Goal: Information Seeking & Learning: Learn about a topic

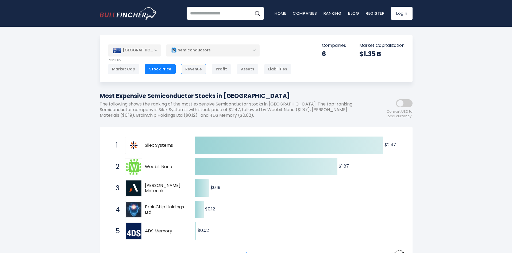
click at [185, 65] on div "Revenue" at bounding box center [193, 69] width 25 height 10
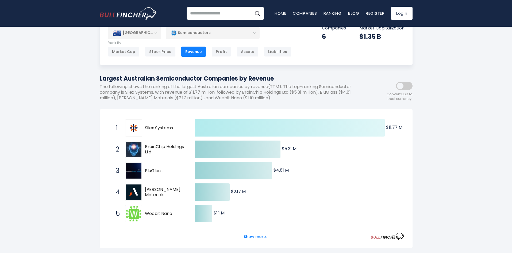
scroll to position [27, 0]
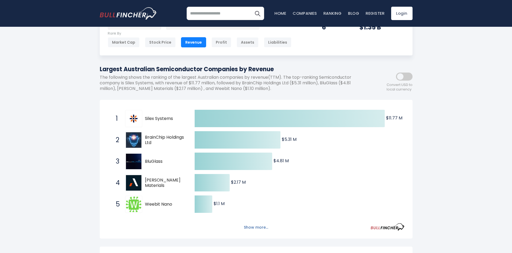
click at [254, 228] on button "Show more..." at bounding box center [256, 227] width 31 height 9
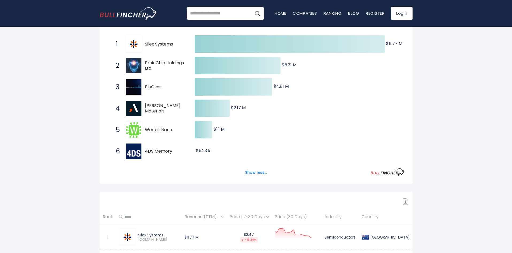
scroll to position [107, 0]
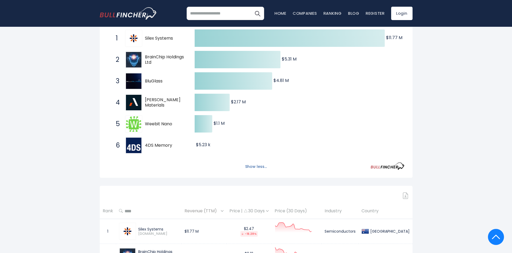
click at [260, 167] on button "Show less..." at bounding box center [256, 166] width 28 height 9
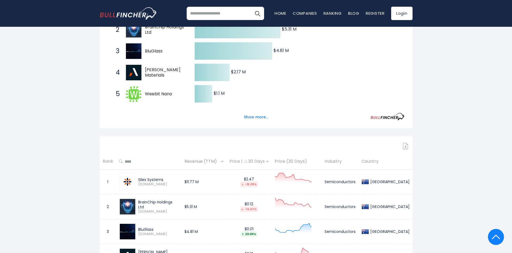
scroll to position [134, 0]
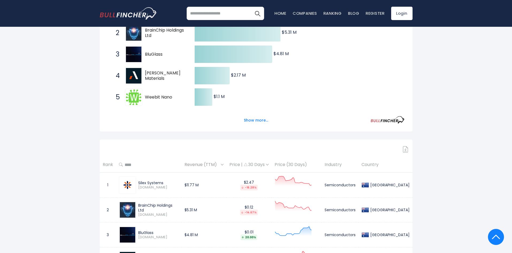
click at [219, 165] on span "Revenue (TTM)" at bounding box center [202, 164] width 35 height 8
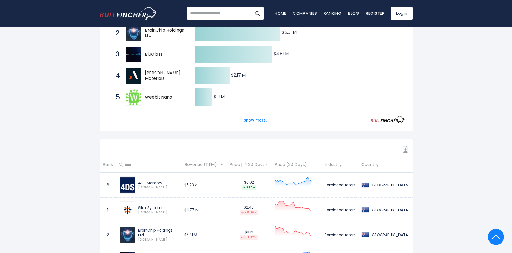
click at [220, 166] on span "Revenue (TTM)" at bounding box center [202, 164] width 35 height 8
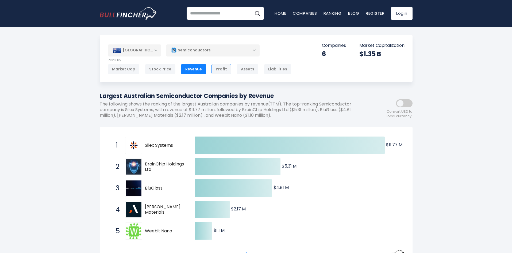
click at [223, 72] on div "Profit" at bounding box center [222, 69] width 20 height 10
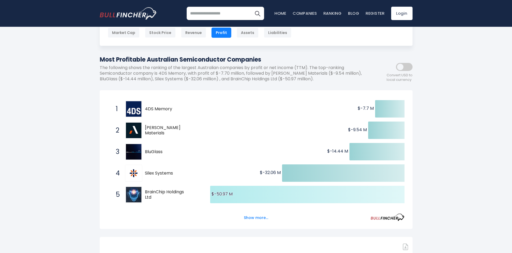
scroll to position [27, 0]
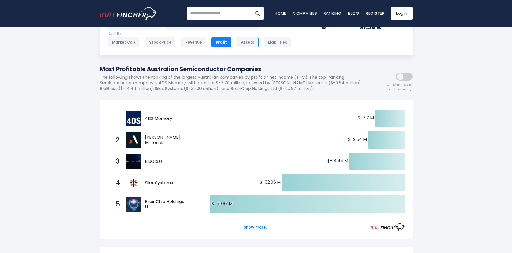
click at [253, 44] on div "Assets" at bounding box center [248, 42] width 22 height 10
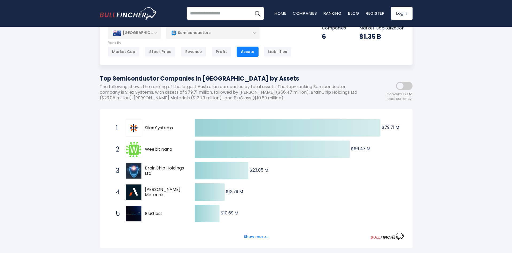
scroll to position [27, 0]
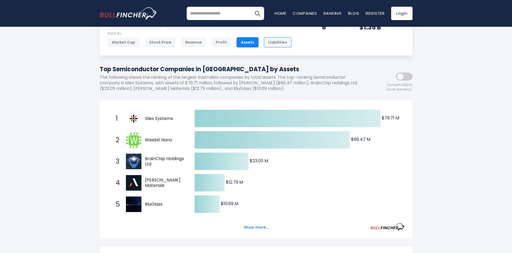
click at [278, 43] on div "Liabilities" at bounding box center [278, 42] width 28 height 10
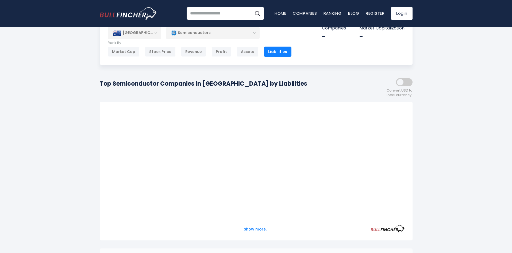
scroll to position [27, 0]
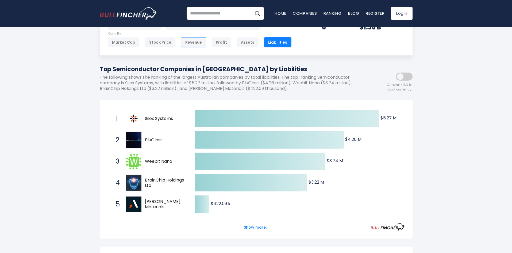
click at [193, 44] on div "Revenue" at bounding box center [193, 42] width 25 height 10
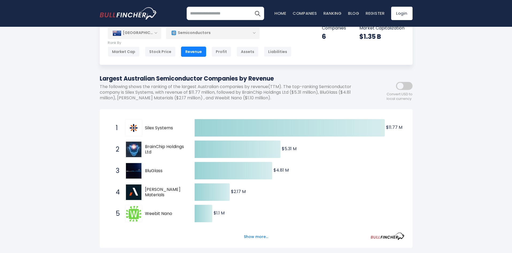
scroll to position [27, 0]
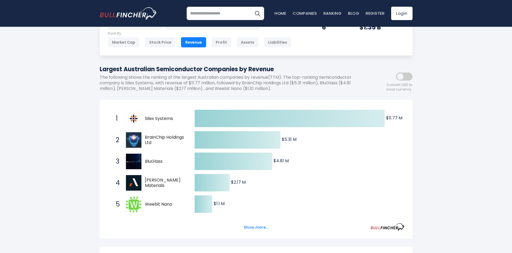
drag, startPoint x: 411, startPoint y: 79, endPoint x: 405, endPoint y: 77, distance: 6.0
click at [410, 79] on span at bounding box center [404, 76] width 17 height 8
click at [403, 76] on span at bounding box center [404, 76] width 17 height 8
click at [395, 72] on div "Convert USD to local currency" at bounding box center [389, 79] width 48 height 23
click at [401, 75] on span at bounding box center [404, 76] width 17 height 8
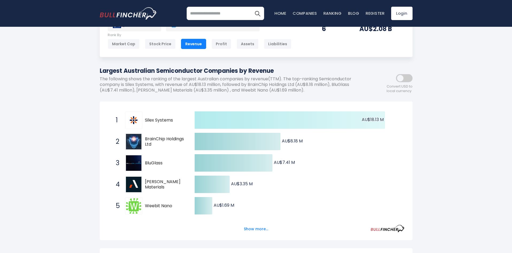
scroll to position [0, 0]
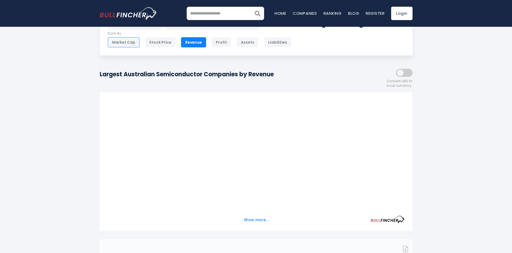
click at [128, 43] on div "Market Cap" at bounding box center [124, 42] width 32 height 10
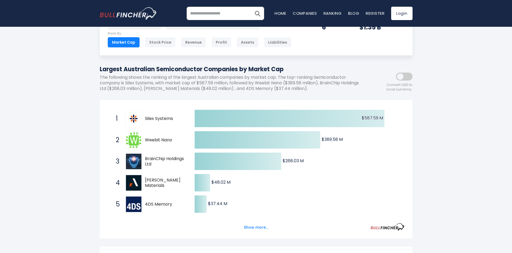
click at [405, 78] on span at bounding box center [404, 76] width 17 height 8
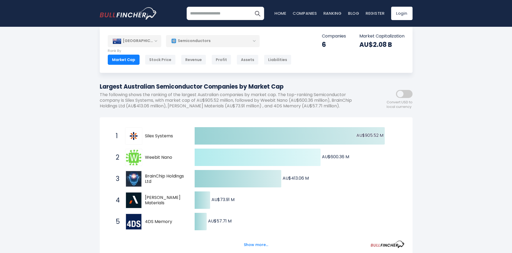
scroll to position [0, 0]
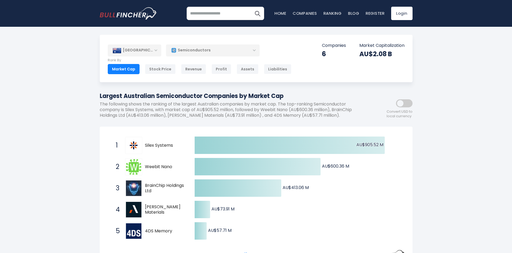
click at [202, 50] on div "Semiconductors" at bounding box center [213, 50] width 94 height 12
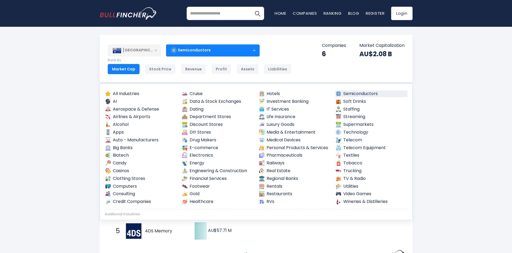
click at [191, 54] on div "Semiconductors" at bounding box center [213, 50] width 94 height 12
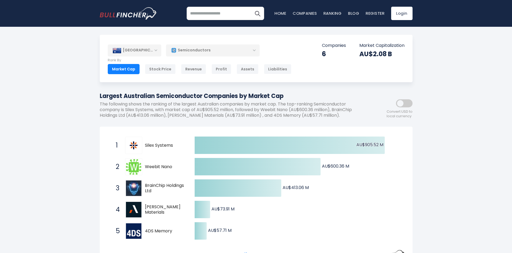
click at [128, 55] on div "[GEOGRAPHIC_DATA]" at bounding box center [134, 50] width 53 height 12
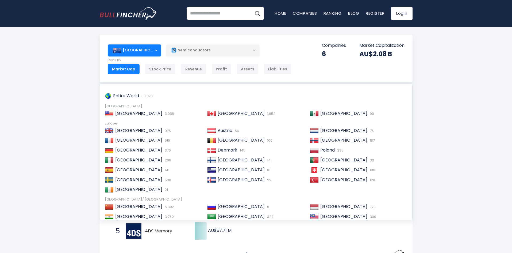
click at [128, 55] on div "[GEOGRAPHIC_DATA]" at bounding box center [134, 50] width 53 height 12
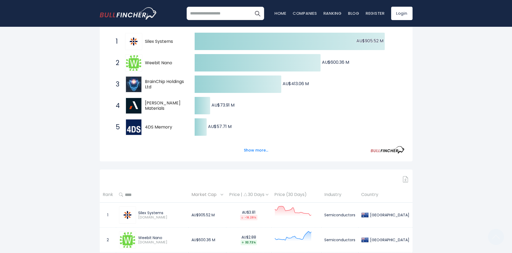
scroll to position [134, 0]
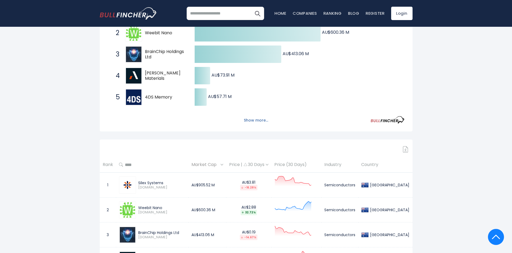
click at [260, 121] on button "Show more..." at bounding box center [256, 120] width 31 height 9
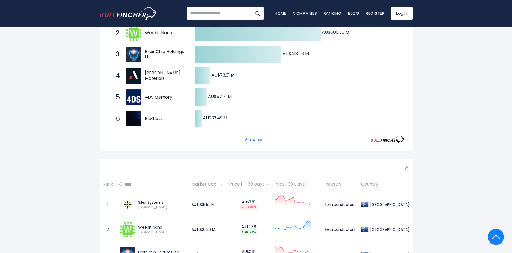
click at [118, 116] on span "6" at bounding box center [115, 118] width 5 height 9
click at [145, 116] on div "6 BluGlass BLG.AX" at bounding box center [149, 118] width 72 height 17
click at [137, 118] on img at bounding box center [134, 119] width 16 height 16
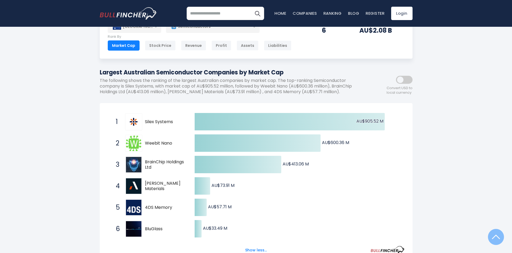
scroll to position [53, 0]
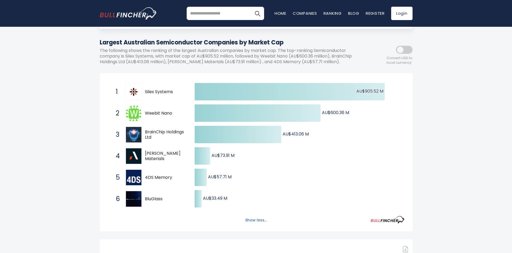
click at [249, 218] on button "Show less..." at bounding box center [256, 220] width 28 height 9
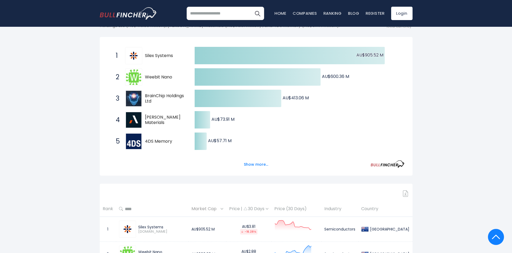
scroll to position [80, 0]
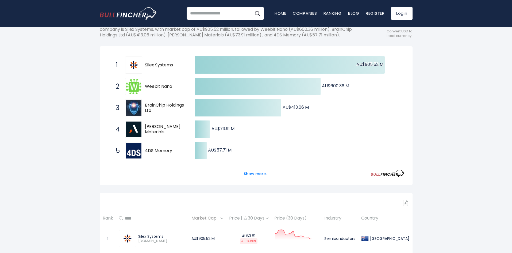
drag, startPoint x: 220, startPoint y: 129, endPoint x: 241, endPoint y: 129, distance: 21.1
click at [241, 129] on icon "Created with Highcharts 12.1.2 AU$905.52 M ​ AU$905.52 M AU$600.36 M ​ AU$600.3…" at bounding box center [256, 118] width 297 height 128
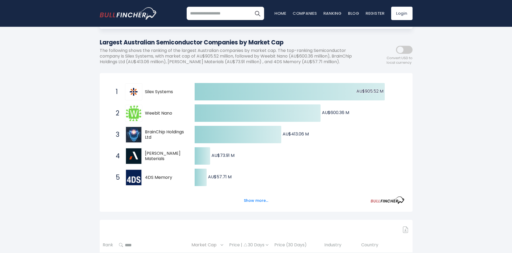
scroll to position [0, 0]
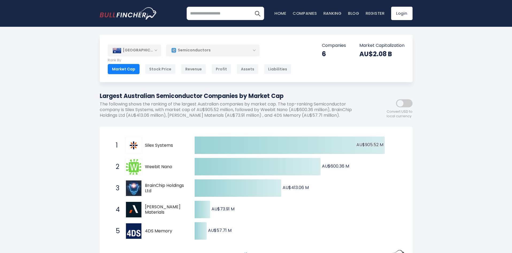
click at [230, 50] on div "Semiconductors" at bounding box center [213, 50] width 94 height 12
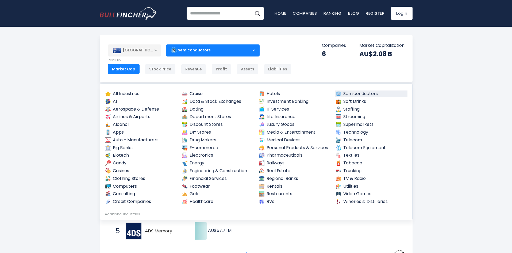
click at [230, 50] on div "Semiconductors" at bounding box center [213, 50] width 94 height 12
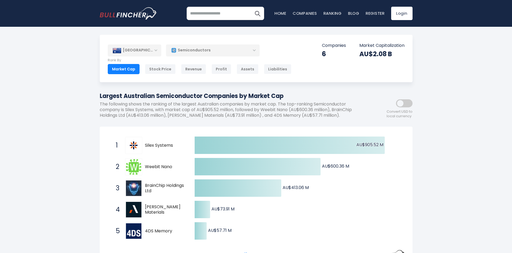
click at [206, 49] on div "Semiconductors" at bounding box center [213, 50] width 94 height 12
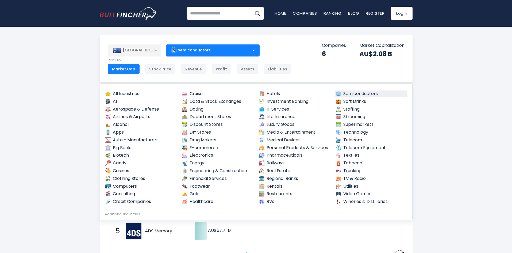
click at [114, 101] on link "AI" at bounding box center [141, 101] width 72 height 7
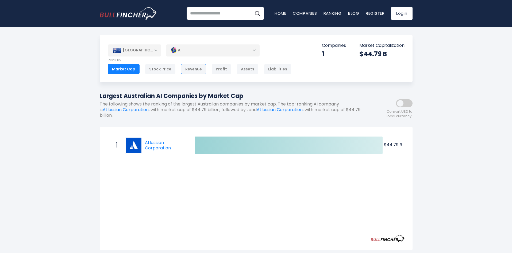
click at [181, 72] on div "Revenue" at bounding box center [193, 69] width 25 height 10
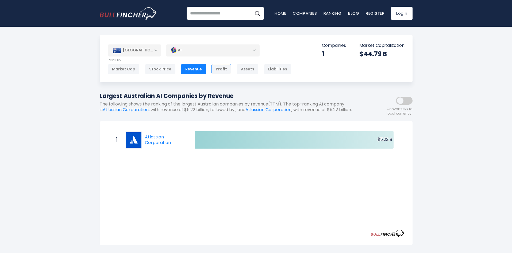
click at [217, 70] on div "Profit" at bounding box center [222, 69] width 20 height 10
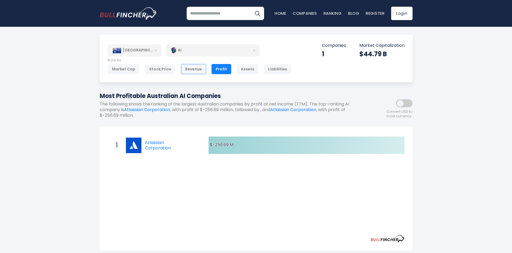
click at [199, 70] on div "Revenue" at bounding box center [193, 69] width 25 height 10
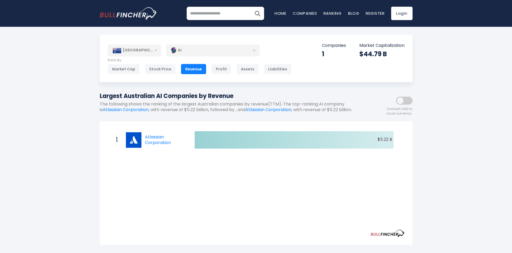
click at [207, 52] on div "AI" at bounding box center [213, 50] width 94 height 12
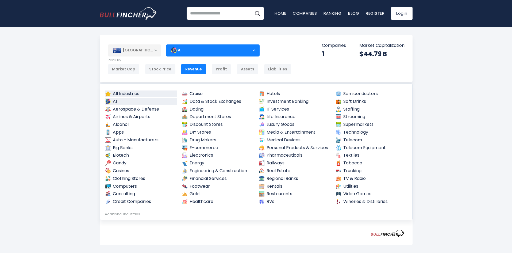
click at [135, 95] on link "All Industries" at bounding box center [141, 93] width 72 height 7
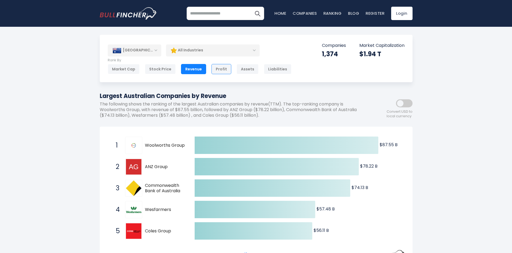
click at [215, 67] on div "Profit" at bounding box center [222, 69] width 20 height 10
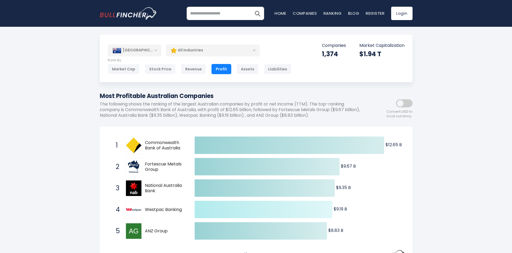
scroll to position [53, 0]
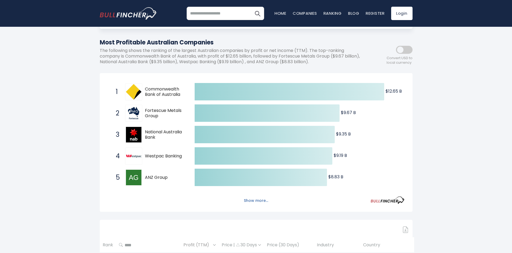
click at [253, 201] on button "Show more..." at bounding box center [256, 200] width 31 height 9
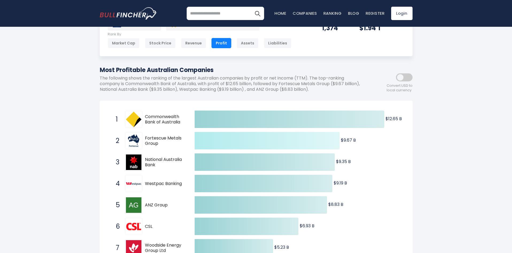
scroll to position [0, 0]
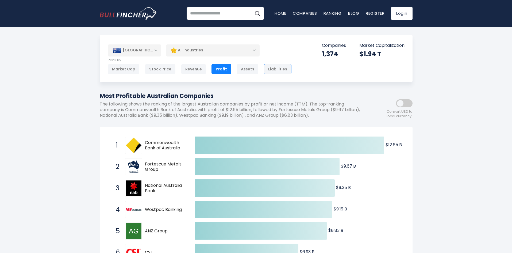
click at [266, 67] on div "Liabilities" at bounding box center [278, 69] width 28 height 10
click at [241, 70] on div "Assets" at bounding box center [248, 69] width 22 height 10
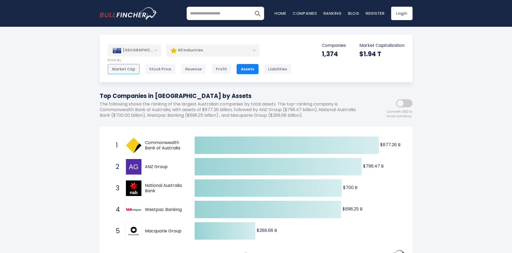
click at [131, 71] on div "Market Cap" at bounding box center [124, 69] width 32 height 10
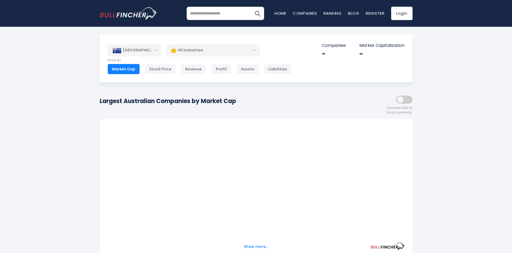
scroll to position [27, 0]
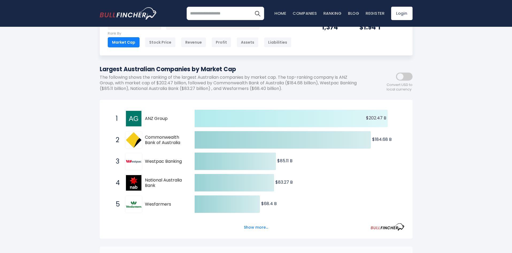
click at [400, 79] on span at bounding box center [404, 76] width 17 height 8
click at [401, 78] on span at bounding box center [404, 76] width 17 height 8
click at [402, 74] on span at bounding box center [404, 76] width 17 height 8
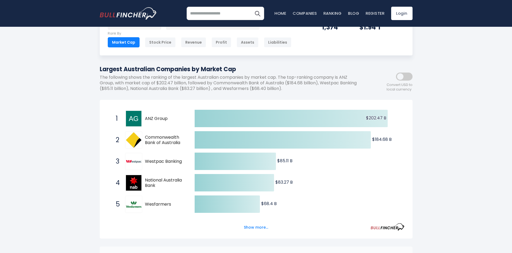
drag, startPoint x: 403, startPoint y: 76, endPoint x: 407, endPoint y: 79, distance: 5.4
click at [406, 78] on span at bounding box center [404, 76] width 17 height 8
drag, startPoint x: 390, startPoint y: 75, endPoint x: 393, endPoint y: 76, distance: 3.5
click at [390, 75] on div "Convert USD to local currency" at bounding box center [389, 79] width 48 height 23
click at [400, 76] on span at bounding box center [404, 76] width 17 height 8
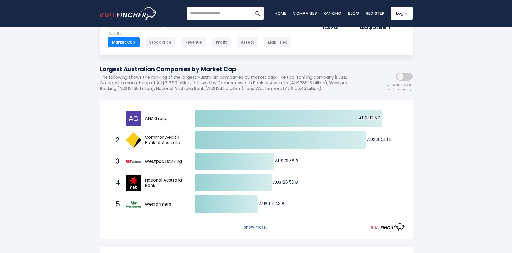
click at [261, 227] on button "Show more..." at bounding box center [256, 227] width 31 height 9
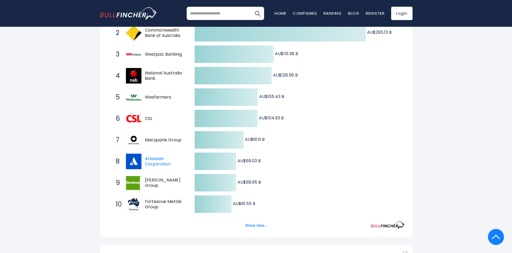
scroll to position [107, 0]
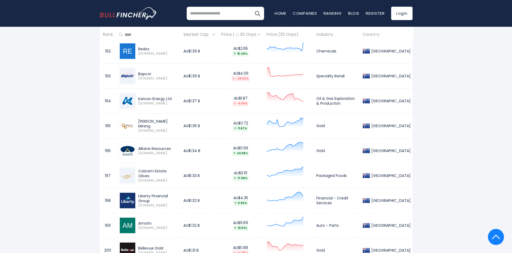
scroll to position [5253, 0]
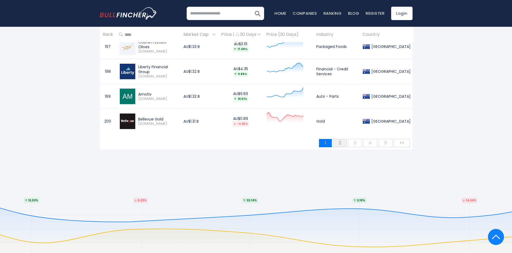
click at [337, 142] on span "2" at bounding box center [340, 142] width 8 height 9
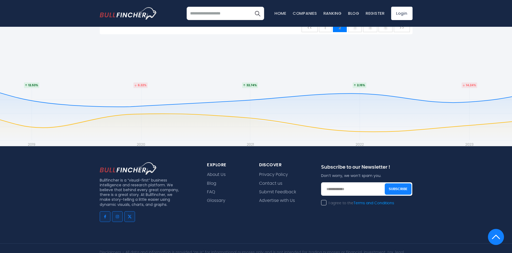
scroll to position [5307, 0]
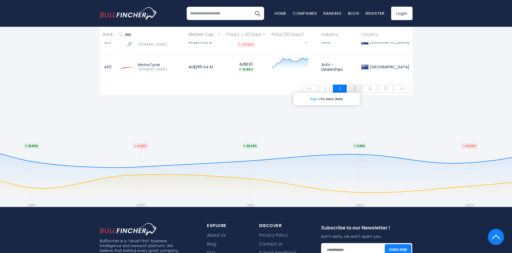
click at [357, 87] on span "3" at bounding box center [355, 88] width 8 height 9
click at [402, 87] on span ">>" at bounding box center [402, 88] width 10 height 9
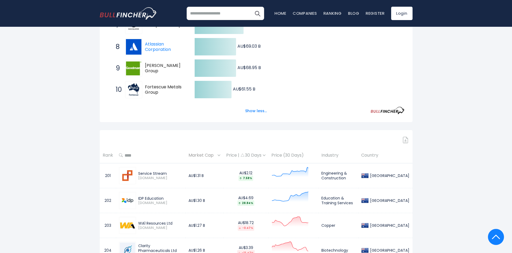
scroll to position [252, 0]
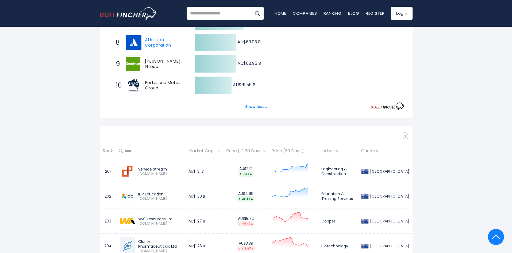
click at [293, 151] on th "Price (30 Days)" at bounding box center [293, 151] width 50 height 16
click at [282, 147] on th "Price (30 Days)" at bounding box center [293, 151] width 50 height 16
click at [295, 150] on th "Price (30 Days)" at bounding box center [293, 151] width 50 height 16
click at [236, 151] on div "Price | 30 Days" at bounding box center [245, 151] width 39 height 6
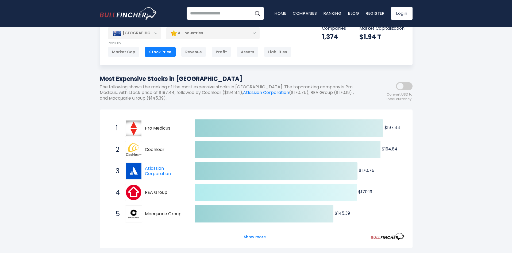
scroll to position [27, 0]
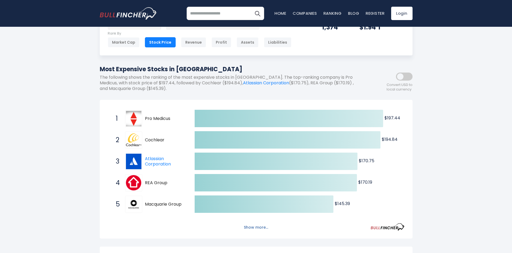
click at [259, 229] on button "Show more..." at bounding box center [256, 227] width 31 height 9
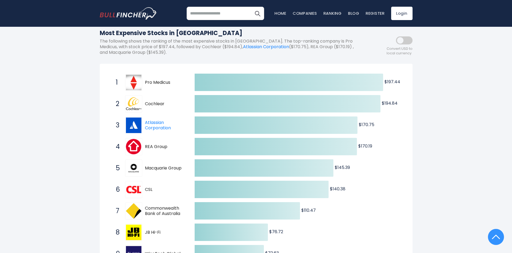
scroll to position [0, 0]
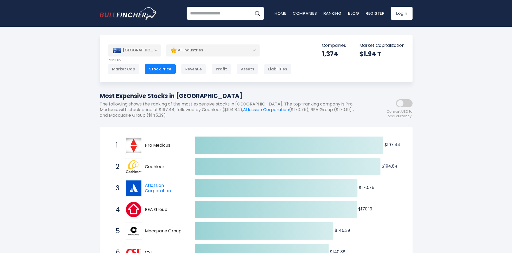
click at [401, 101] on span at bounding box center [404, 103] width 17 height 8
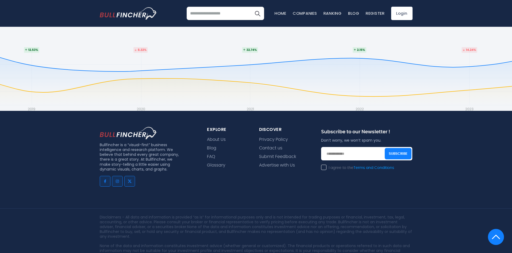
scroll to position [5188, 0]
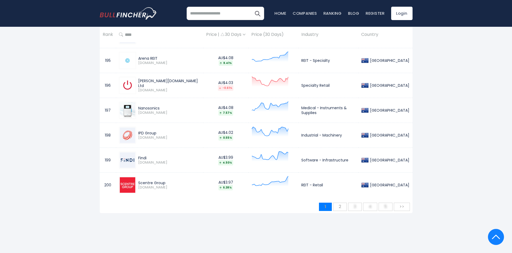
drag, startPoint x: 511, startPoint y: 231, endPoint x: 508, endPoint y: 199, distance: 32.3
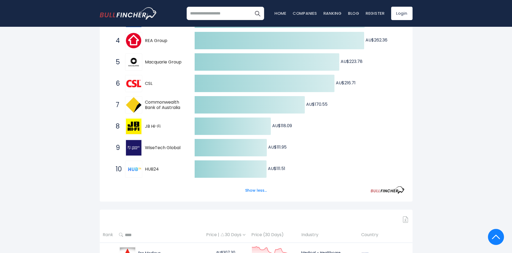
scroll to position [0, 0]
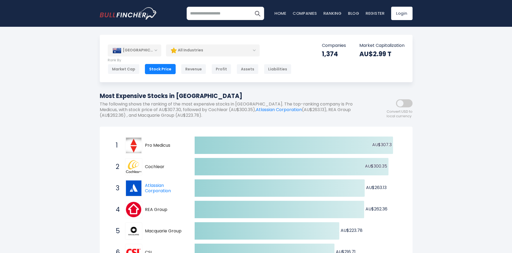
click at [194, 51] on div "All Industries" at bounding box center [213, 50] width 94 height 12
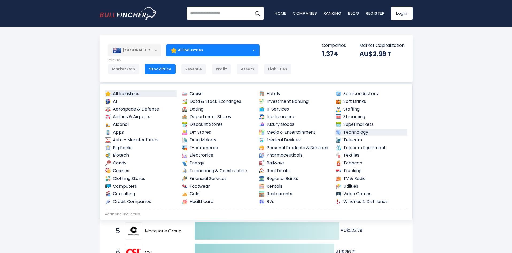
click at [368, 135] on link "Technology" at bounding box center [371, 132] width 72 height 7
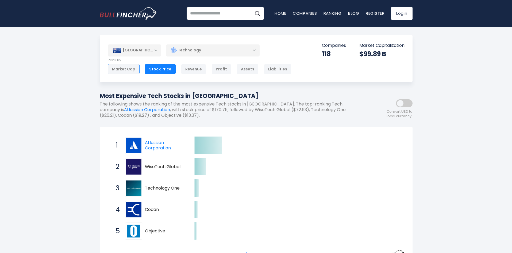
click at [117, 71] on div "Market Cap" at bounding box center [124, 69] width 32 height 10
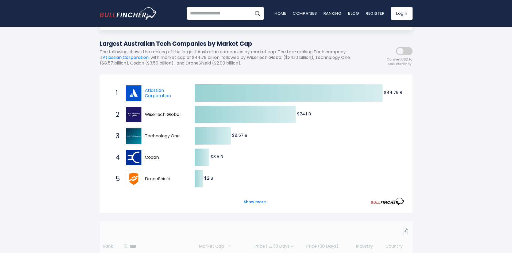
scroll to position [53, 0]
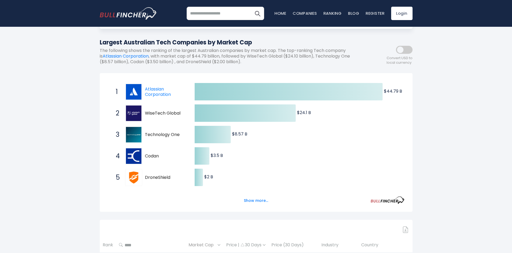
click at [400, 49] on span at bounding box center [404, 50] width 17 height 8
click at [260, 200] on button "Show more..." at bounding box center [256, 200] width 31 height 9
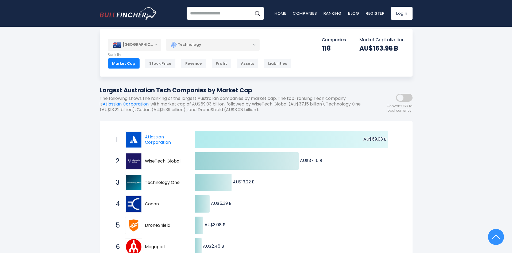
scroll to position [0, 0]
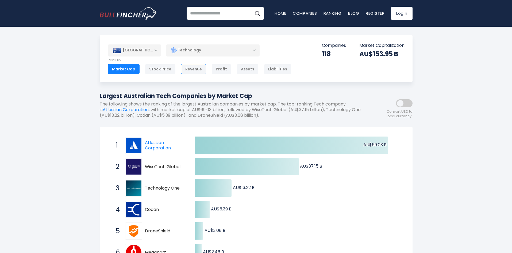
click at [187, 71] on div "Revenue" at bounding box center [193, 69] width 25 height 10
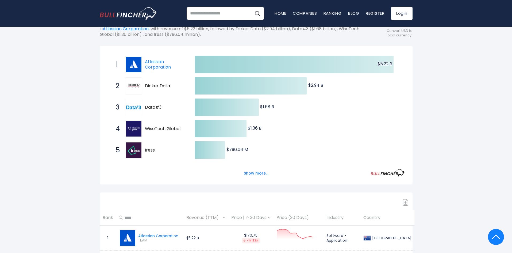
scroll to position [27, 0]
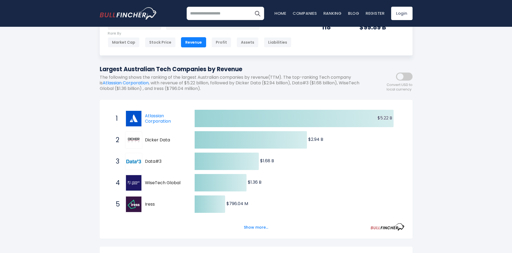
drag, startPoint x: 252, startPoint y: 225, endPoint x: 252, endPoint y: 233, distance: 7.8
click at [252, 232] on div "Created with Highcharts 12.1.2 $5.22 B ​ $5.22 B $2.94 B ​ $2.94 B $1.68 B ​ $1…" at bounding box center [256, 169] width 313 height 139
click at [251, 229] on button "Show more..." at bounding box center [256, 227] width 31 height 9
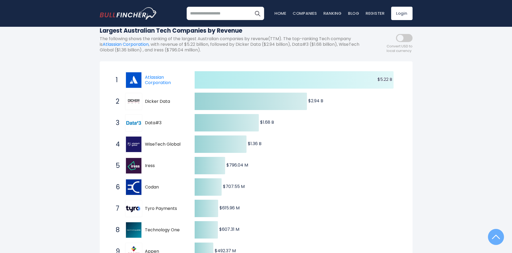
scroll to position [0, 0]
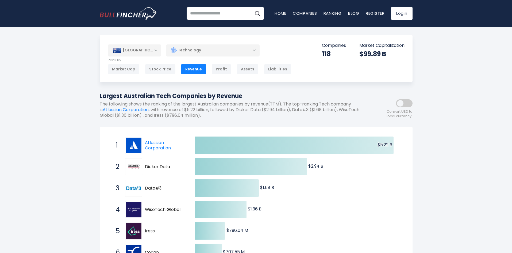
click at [217, 75] on div "Australia Entire World 30,373 North America United States 3,966 Canada" at bounding box center [256, 58] width 313 height 47
click at [218, 74] on div "Profit" at bounding box center [222, 69] width 20 height 10
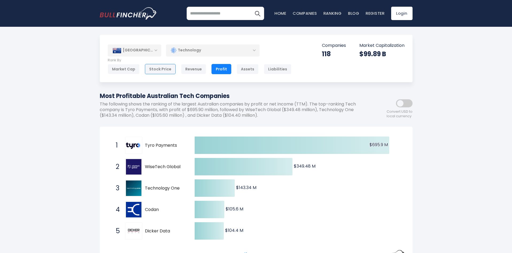
click at [167, 71] on div "Stock Price" at bounding box center [160, 69] width 31 height 10
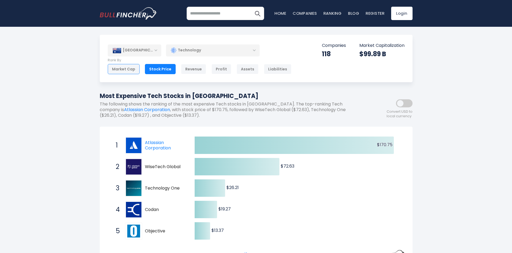
click at [129, 71] on div "Market Cap" at bounding box center [124, 69] width 32 height 10
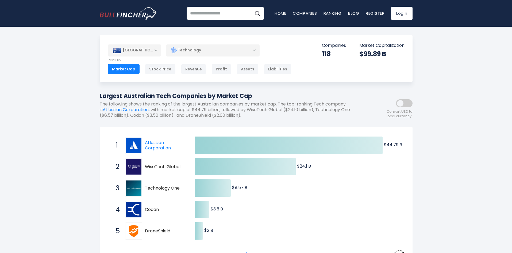
click at [406, 103] on span at bounding box center [404, 103] width 17 height 8
drag, startPoint x: 375, startPoint y: 52, endPoint x: 400, endPoint y: 52, distance: 25.1
click at [400, 52] on div "AU$153.95 B" at bounding box center [381, 54] width 45 height 8
click at [395, 55] on div "AU$153.95 B" at bounding box center [381, 54] width 45 height 8
click at [136, 51] on div "[GEOGRAPHIC_DATA]" at bounding box center [134, 50] width 53 height 12
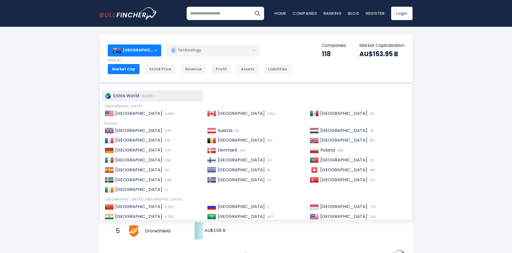
click at [141, 97] on span "30,373" at bounding box center [146, 95] width 13 height 5
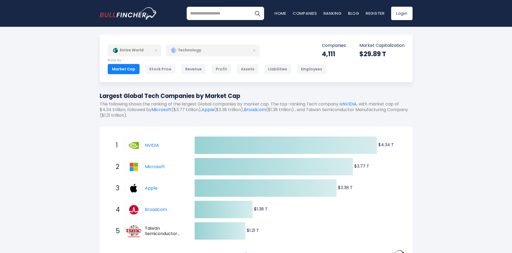
click at [181, 49] on div "Technology" at bounding box center [213, 50] width 94 height 12
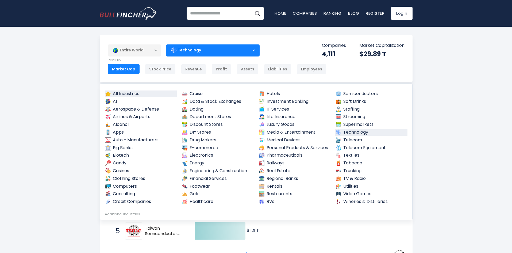
click at [131, 94] on link "All Industries" at bounding box center [141, 93] width 72 height 7
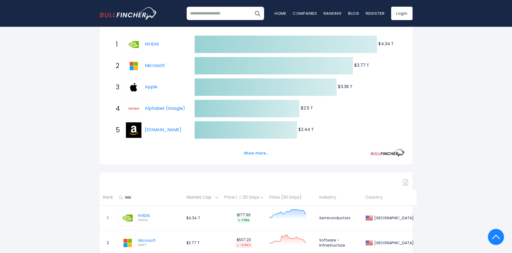
scroll to position [53, 0]
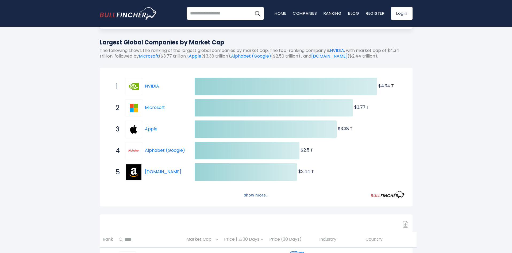
click at [261, 197] on button "Show more..." at bounding box center [256, 195] width 31 height 9
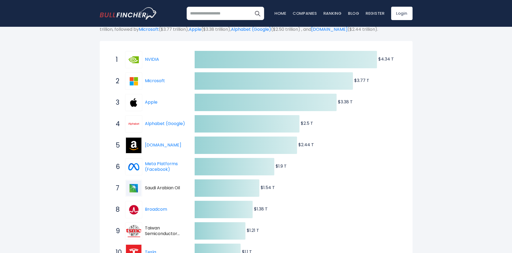
scroll to position [0, 0]
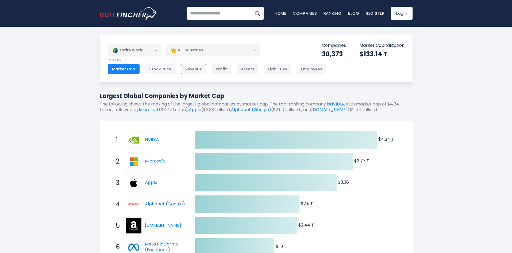
click at [198, 70] on div "Revenue" at bounding box center [193, 69] width 25 height 10
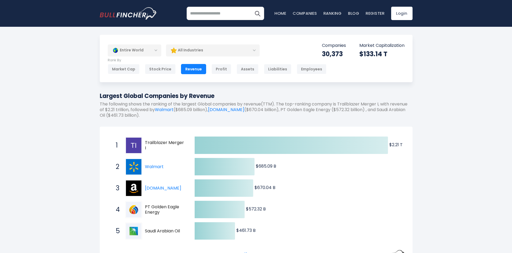
drag, startPoint x: 144, startPoint y: 144, endPoint x: 161, endPoint y: 144, distance: 17.4
click at [161, 144] on div "1 Trailblazer Merger I TBMC" at bounding box center [149, 145] width 72 height 17
drag, startPoint x: 185, startPoint y: 144, endPoint x: 157, endPoint y: 144, distance: 28.6
click at [157, 144] on span "1 Trailblazer Merger I TBMC" at bounding box center [150, 145] width 80 height 20
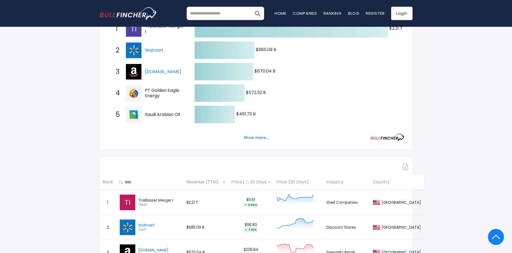
scroll to position [107, 0]
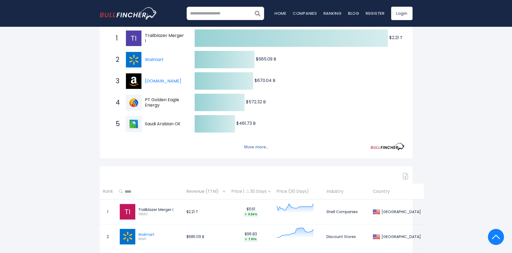
click at [254, 148] on button "Show more..." at bounding box center [256, 147] width 31 height 9
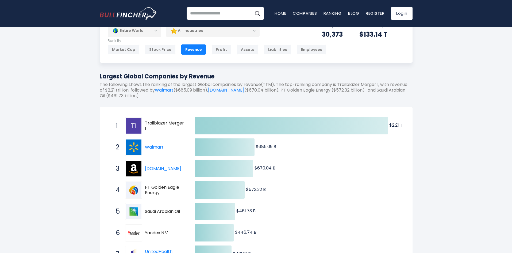
scroll to position [0, 0]
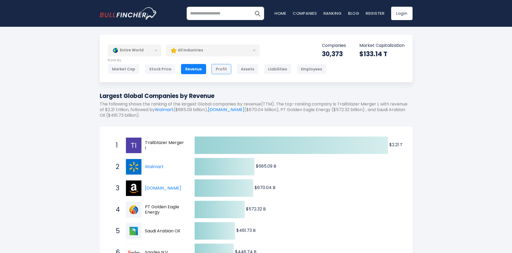
click at [224, 72] on div "Profit" at bounding box center [222, 69] width 20 height 10
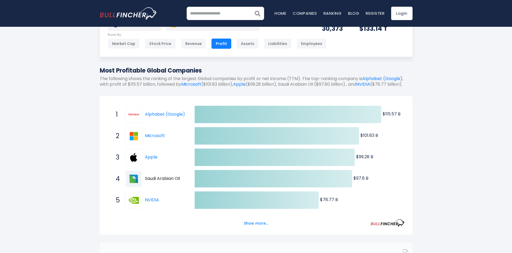
scroll to position [27, 0]
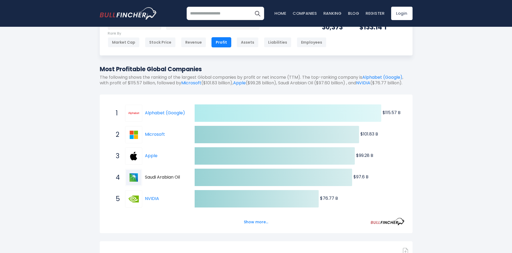
drag, startPoint x: 385, startPoint y: 120, endPoint x: 398, endPoint y: 121, distance: 13.4
click at [398, 116] on text "$115.57 B ​ $115.57 B" at bounding box center [392, 112] width 18 height 6
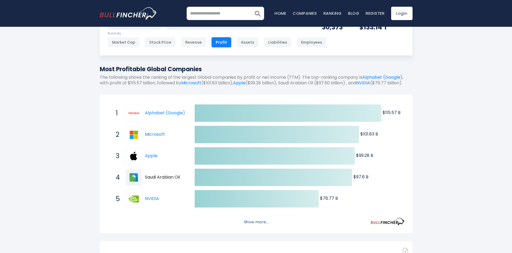
click at [268, 226] on button "Show more..." at bounding box center [256, 221] width 31 height 9
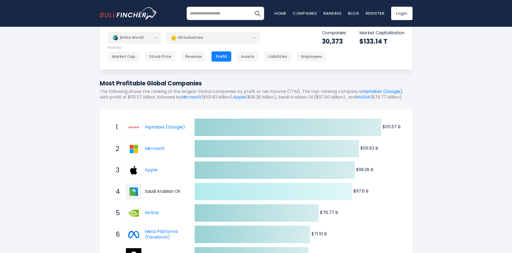
scroll to position [0, 0]
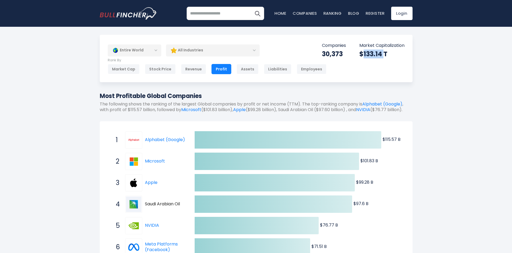
drag, startPoint x: 362, startPoint y: 57, endPoint x: 384, endPoint y: 57, distance: 21.7
click at [384, 57] on div "$133.14 T" at bounding box center [381, 54] width 45 height 8
click at [375, 59] on div "Entire World Entire World 30,373 North America United States 3,966 Canada" at bounding box center [256, 58] width 313 height 47
drag, startPoint x: 366, startPoint y: 56, endPoint x: 372, endPoint y: 56, distance: 6.2
click at [372, 56] on div "$133.14 T" at bounding box center [381, 54] width 45 height 8
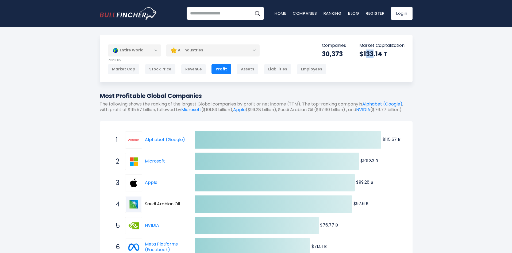
click at [370, 57] on div "$133.14 T" at bounding box center [381, 54] width 45 height 8
drag, startPoint x: 182, startPoint y: 51, endPoint x: 182, endPoint y: 57, distance: 6.2
click at [182, 54] on div "All Industries" at bounding box center [213, 50] width 94 height 12
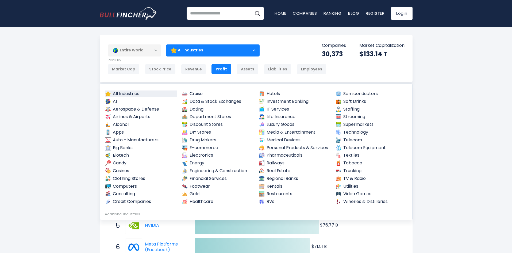
click at [196, 193] on link "Gold" at bounding box center [218, 193] width 72 height 7
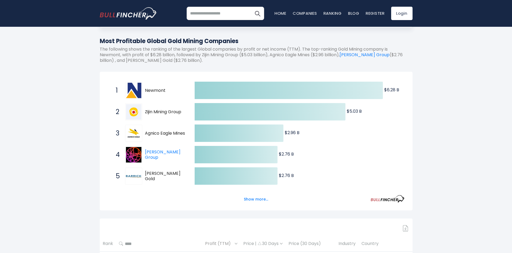
scroll to position [80, 0]
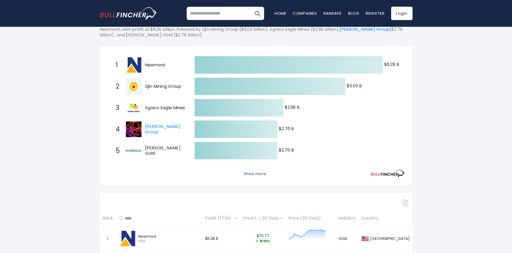
click at [242, 170] on button "Show more..." at bounding box center [256, 173] width 31 height 9
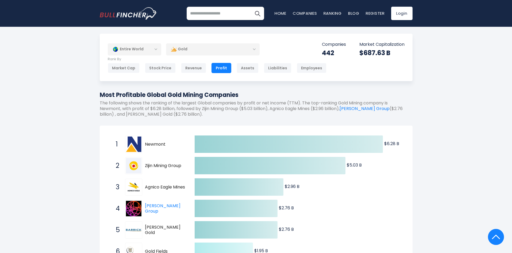
scroll to position [0, 0]
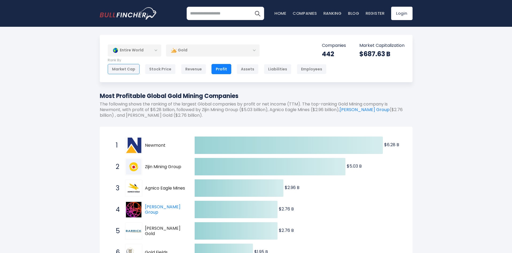
click at [121, 73] on div "Market Cap" at bounding box center [124, 69] width 32 height 10
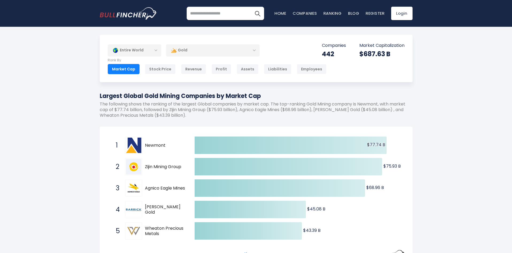
click at [262, 178] on icon "Created with Highcharts 12.1.2 $77.74 B ​ $77.74 B $75.93 B ​ $75.93 B $68.96 B…" at bounding box center [256, 242] width 297 height 214
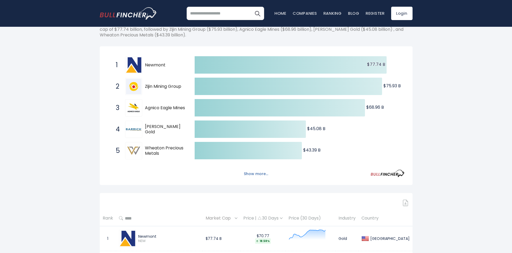
click at [262, 174] on button "Show more..." at bounding box center [256, 173] width 31 height 9
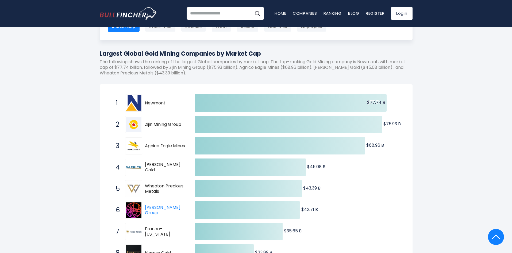
scroll to position [0, 0]
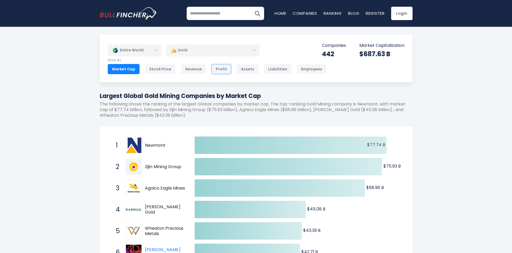
click at [216, 76] on div "Entire World Entire World 30,373 North America United States 3,966 Canada" at bounding box center [256, 58] width 313 height 47
click at [216, 70] on div "Profit" at bounding box center [222, 69] width 20 height 10
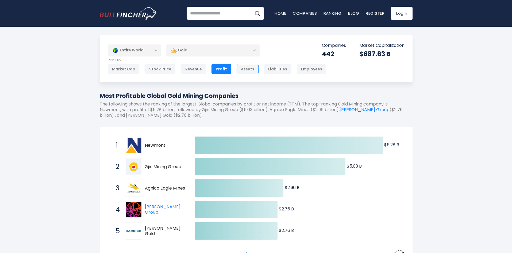
click at [250, 71] on div "Assets" at bounding box center [248, 69] width 22 height 10
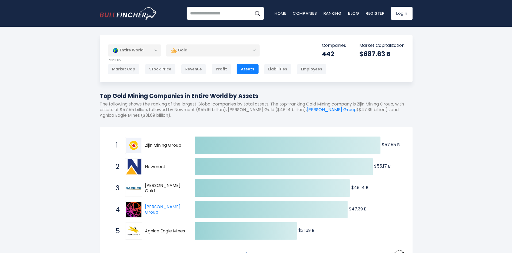
scroll to position [53, 0]
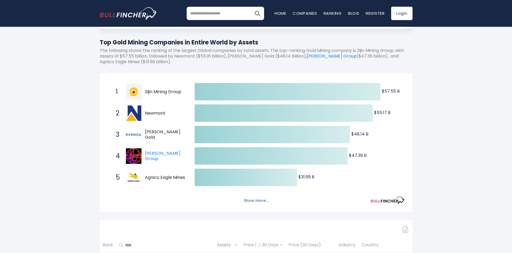
click at [256, 199] on button "Show more..." at bounding box center [256, 200] width 31 height 9
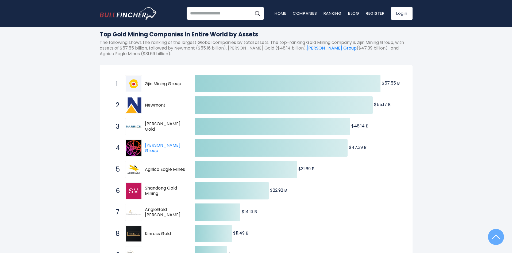
scroll to position [0, 0]
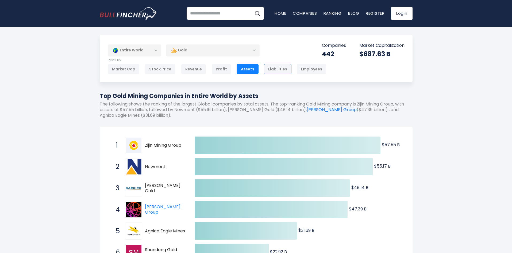
click at [264, 71] on div "Liabilities" at bounding box center [278, 69] width 28 height 10
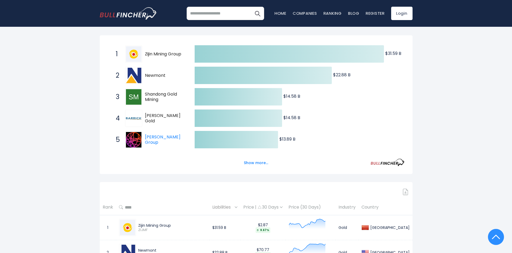
scroll to position [107, 0]
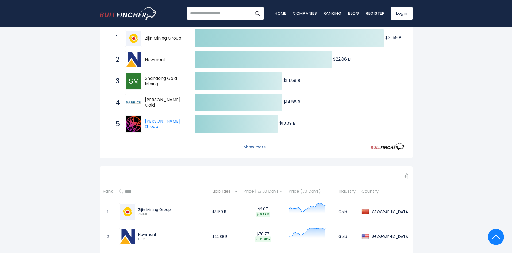
click at [246, 145] on button "Show more..." at bounding box center [256, 147] width 31 height 9
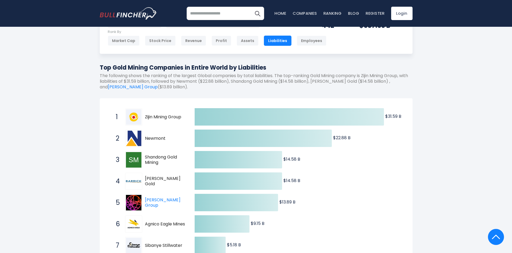
scroll to position [0, 0]
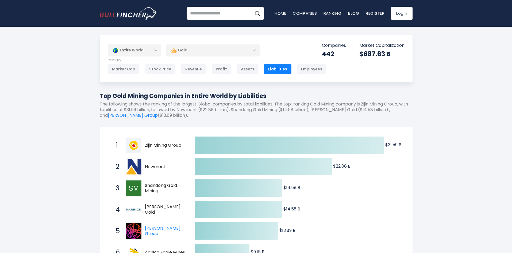
click at [152, 51] on div "Entire World" at bounding box center [134, 50] width 53 height 12
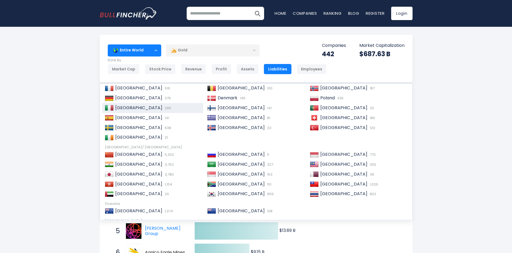
scroll to position [53, 0]
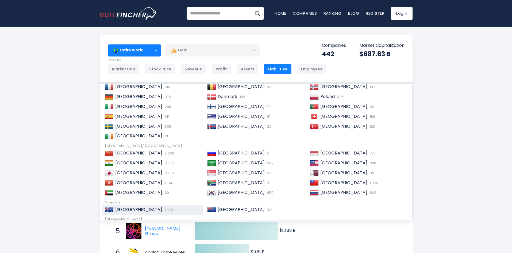
click at [153, 209] on div "Australia 1,374" at bounding box center [157, 210] width 87 height 6
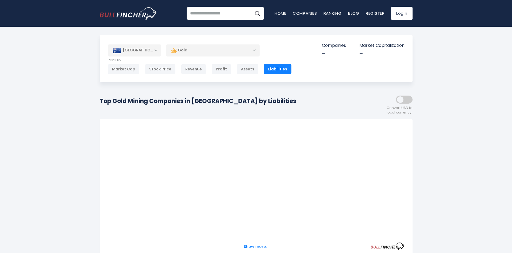
click at [214, 51] on div "Gold" at bounding box center [213, 50] width 94 height 12
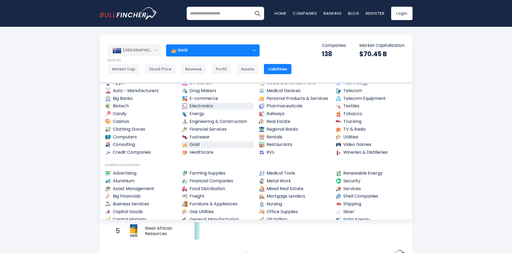
scroll to position [53, 0]
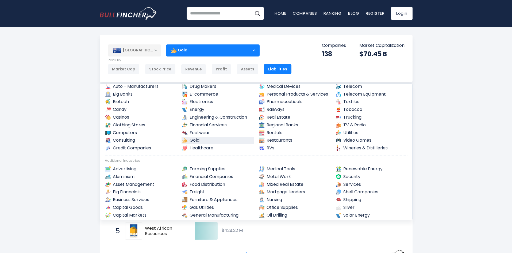
click at [186, 52] on div "Gold" at bounding box center [213, 50] width 94 height 12
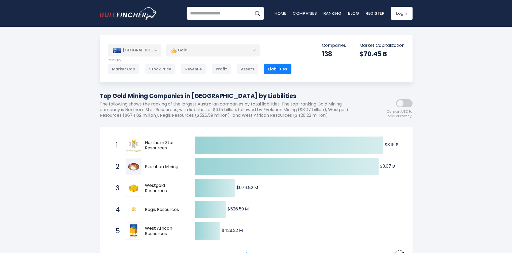
click at [144, 53] on div "[GEOGRAPHIC_DATA]" at bounding box center [134, 50] width 53 height 12
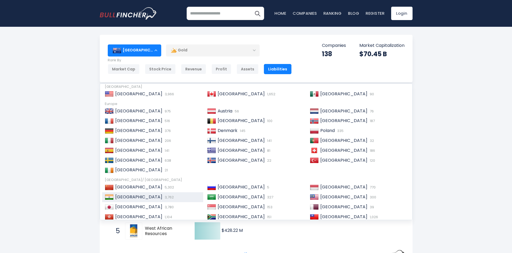
scroll to position [82, 0]
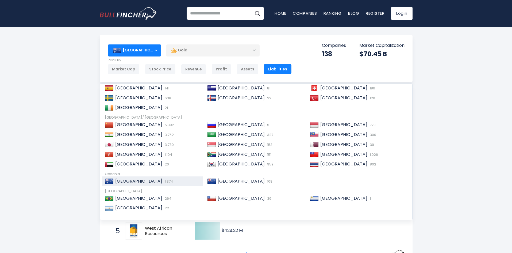
click at [129, 68] on div "Market Cap" at bounding box center [124, 69] width 32 height 10
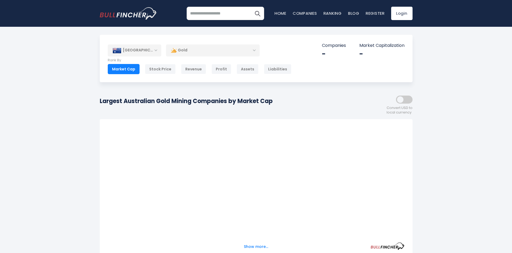
click at [137, 41] on div "[GEOGRAPHIC_DATA] Entire World [GEOGRAPHIC_DATA] [GEOGRAPHIC_DATA] 3,966 [GEOGR…" at bounding box center [256, 58] width 313 height 47
click at [136, 48] on div "[GEOGRAPHIC_DATA]" at bounding box center [134, 50] width 53 height 12
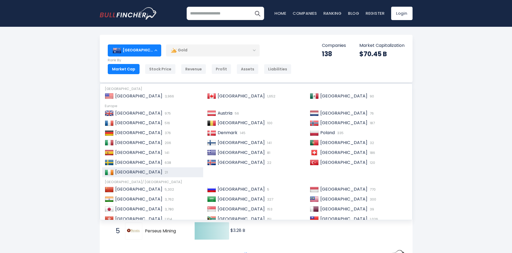
scroll to position [27, 0]
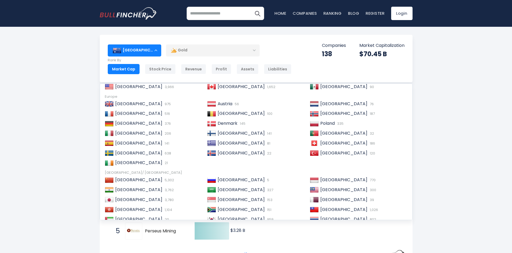
click at [135, 50] on div "[GEOGRAPHIC_DATA]" at bounding box center [134, 50] width 53 height 12
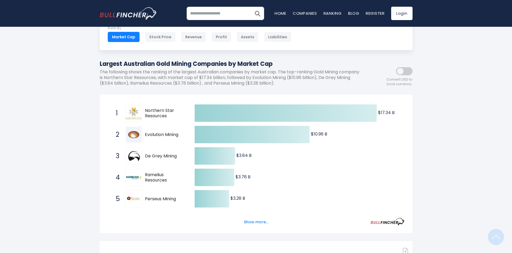
scroll to position [0, 0]
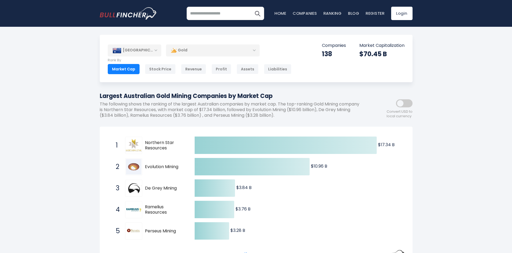
click at [404, 103] on span at bounding box center [404, 103] width 17 height 8
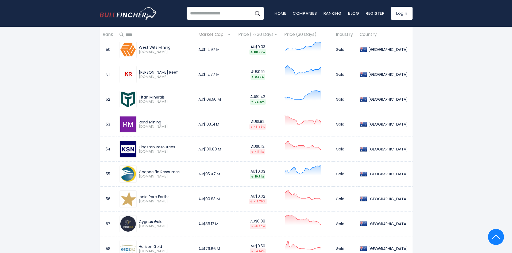
scroll to position [1498, 0]
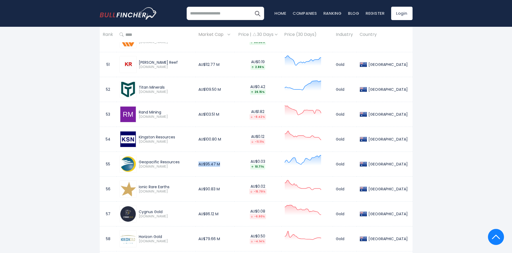
drag, startPoint x: 206, startPoint y: 165, endPoint x: 253, endPoint y: 165, distance: 47.6
click at [253, 165] on tr "55 Geopacific Resources [DOMAIN_NAME] AU$95.47 M AU$0.03 10.71% [GEOGRAPHIC_DAT…" at bounding box center [256, 164] width 313 height 25
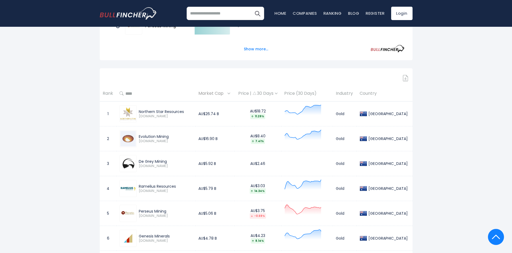
scroll to position [214, 0]
